Goal: Task Accomplishment & Management: Complete application form

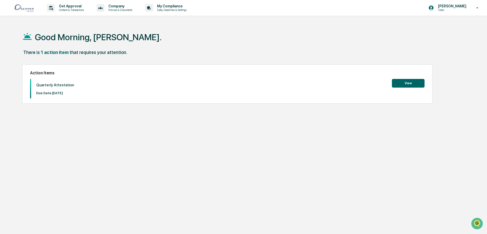
click at [405, 82] on button "View" at bounding box center [408, 83] width 33 height 9
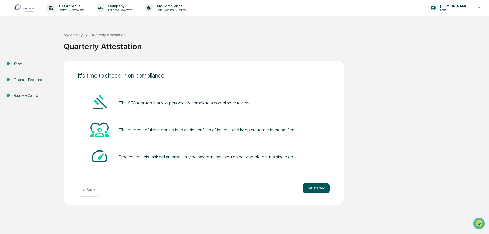
click at [319, 187] on button "Get started" at bounding box center [316, 188] width 27 height 10
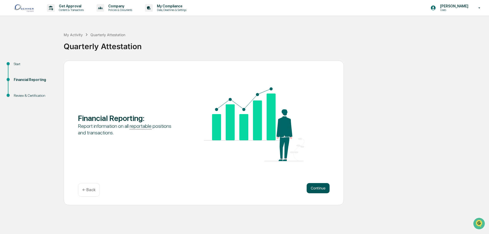
click at [319, 186] on button "Continue" at bounding box center [318, 188] width 23 height 10
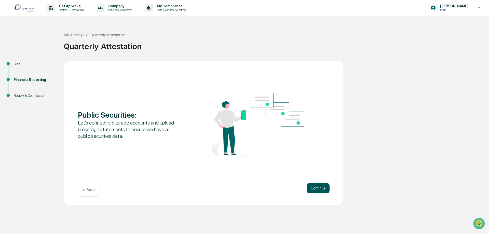
click at [319, 186] on button "Continue" at bounding box center [318, 188] width 23 height 10
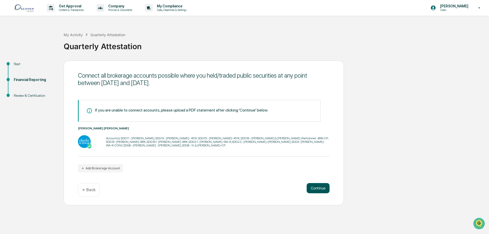
click at [318, 188] on button "Continue" at bounding box center [318, 188] width 23 height 10
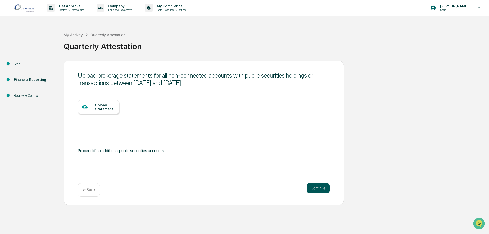
click at [318, 188] on button "Continue" at bounding box center [318, 188] width 23 height 10
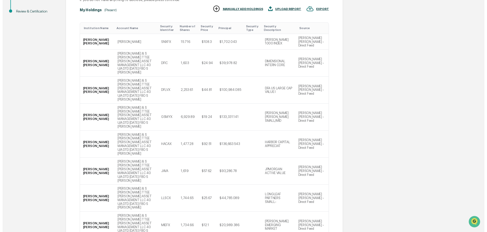
scroll to position [87, 0]
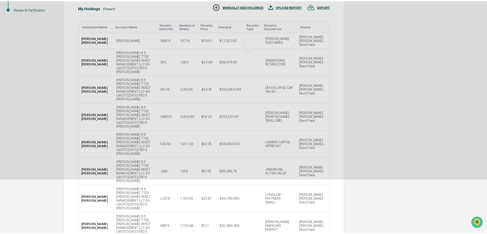
scroll to position [0, 0]
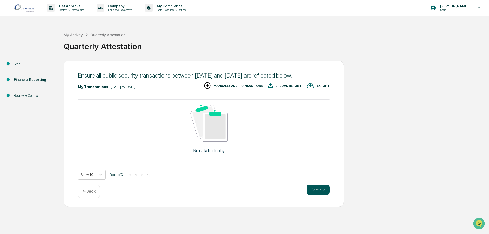
click at [318, 195] on button "Continue" at bounding box center [318, 190] width 23 height 10
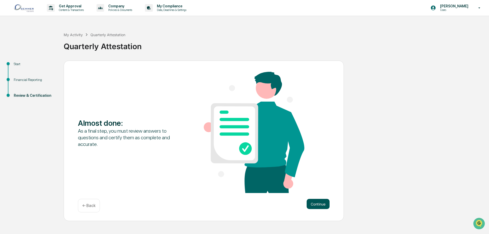
click at [321, 203] on button "Continue" at bounding box center [318, 204] width 23 height 10
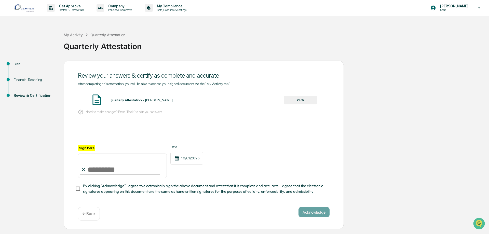
click at [103, 169] on input "Sign here" at bounding box center [122, 166] width 89 height 24
type input "**********"
click at [311, 214] on button "Acknowledge" at bounding box center [314, 212] width 31 height 10
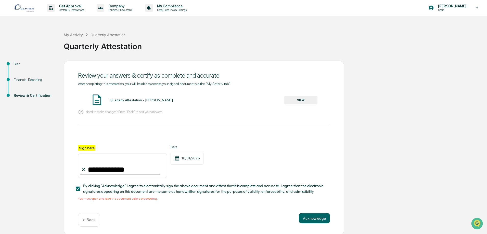
click at [299, 100] on button "VIEW" at bounding box center [300, 100] width 33 height 9
